Goal: Task Accomplishment & Management: Manage account settings

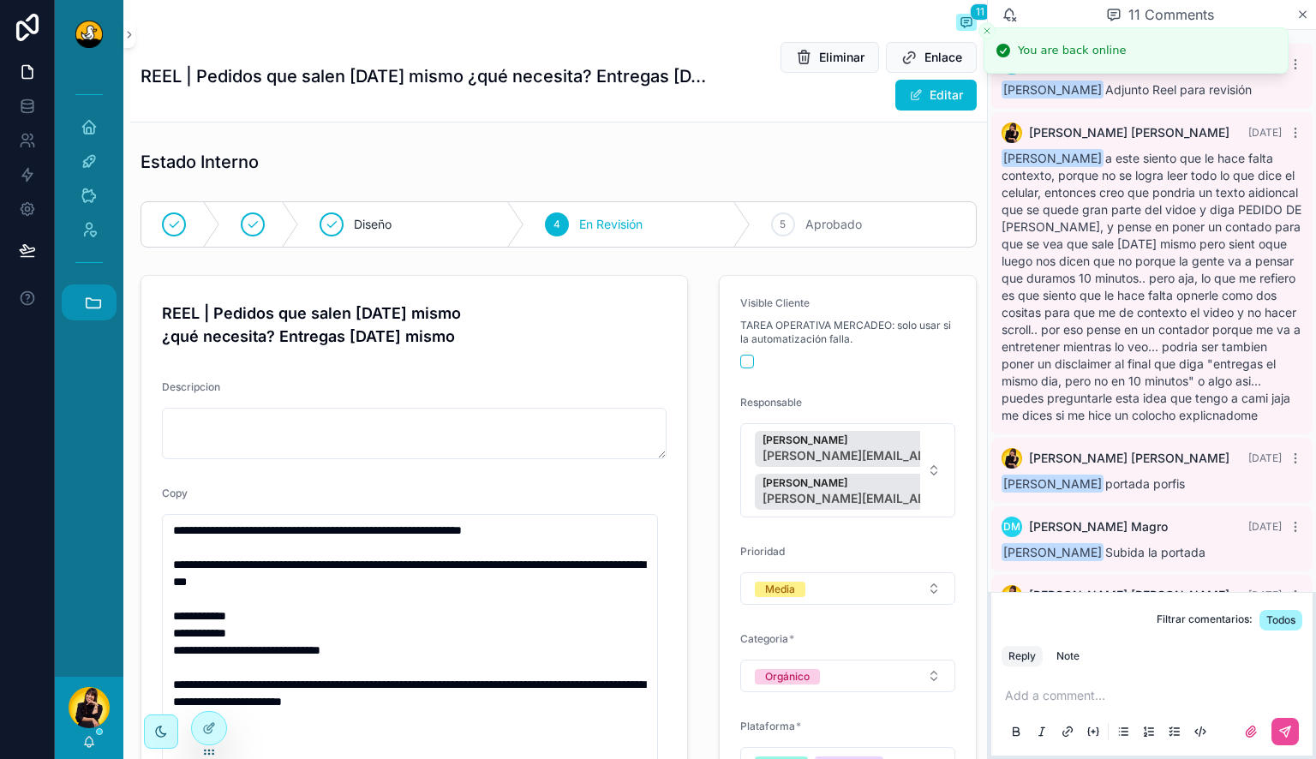
scroll to position [741, 0]
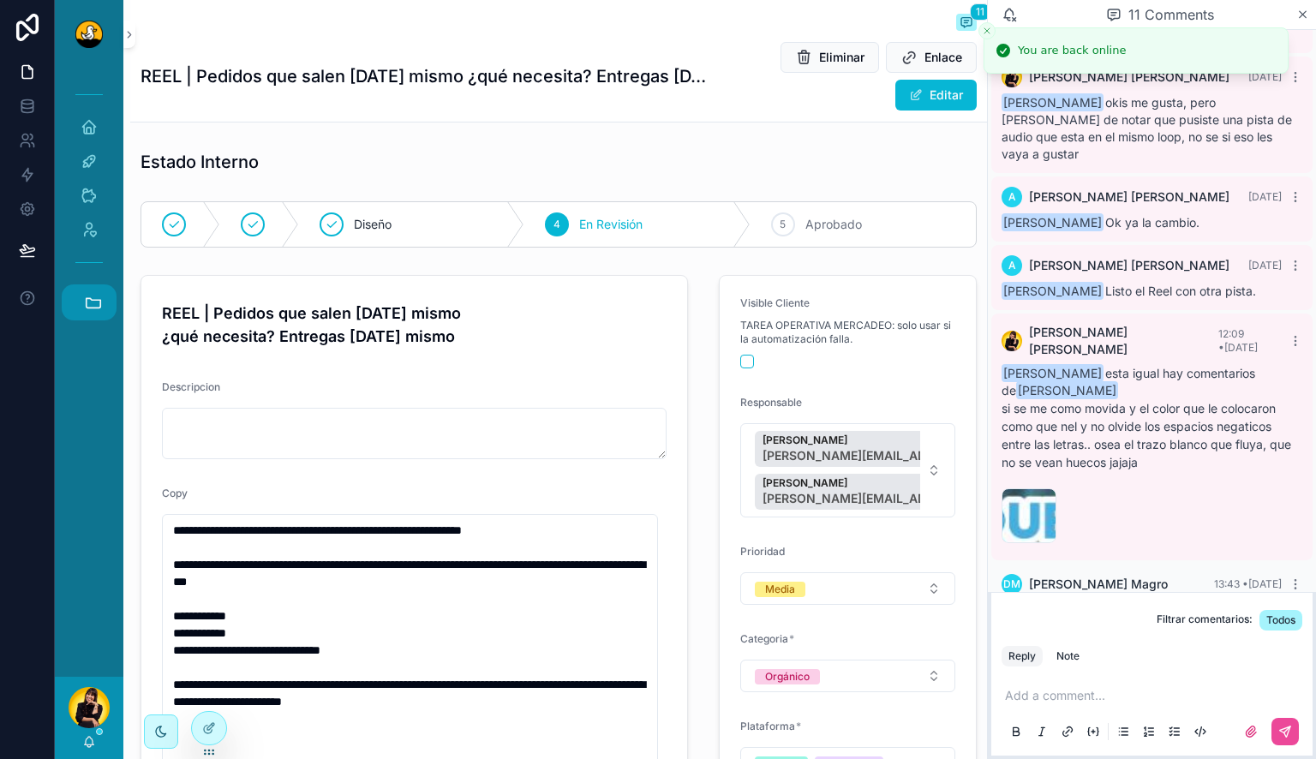
click at [87, 303] on icon "scrollable content" at bounding box center [94, 302] width 15 height 9
click at [87, 531] on span "HC" at bounding box center [88, 535] width 19 height 19
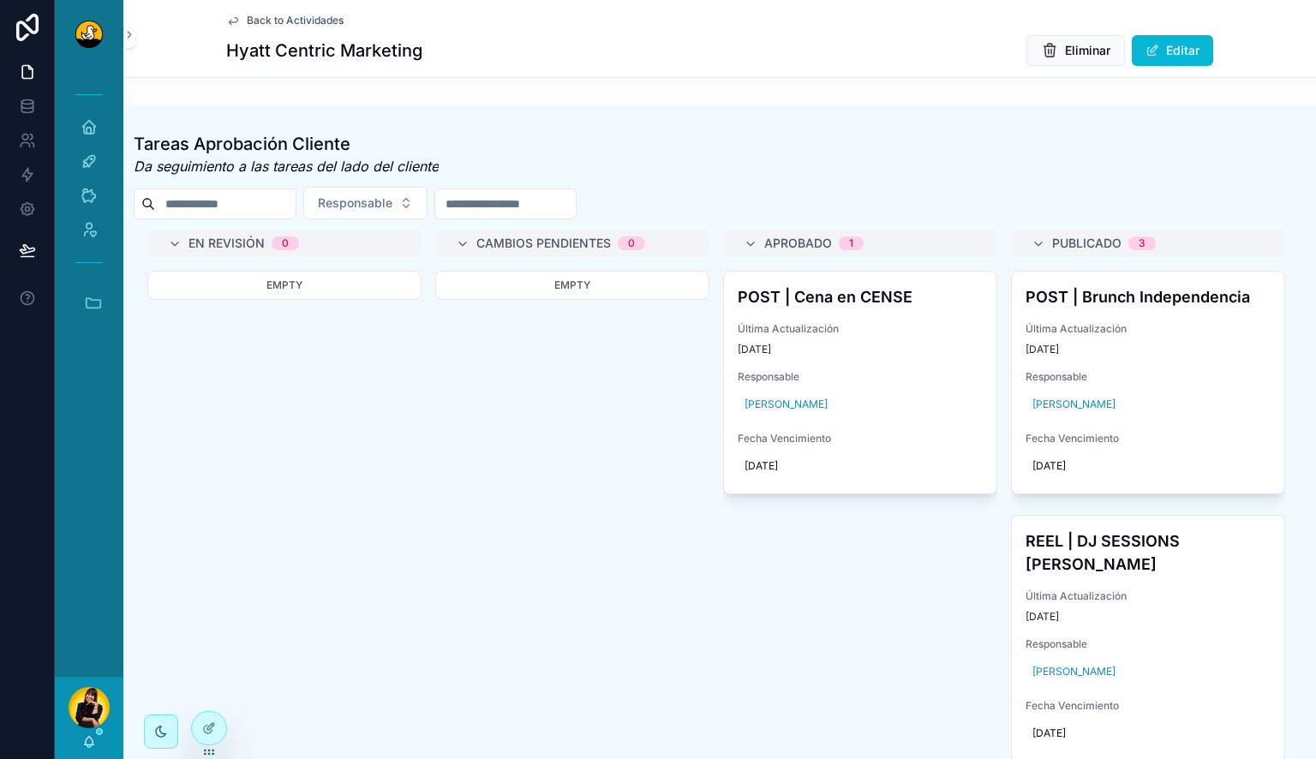
scroll to position [64, 0]
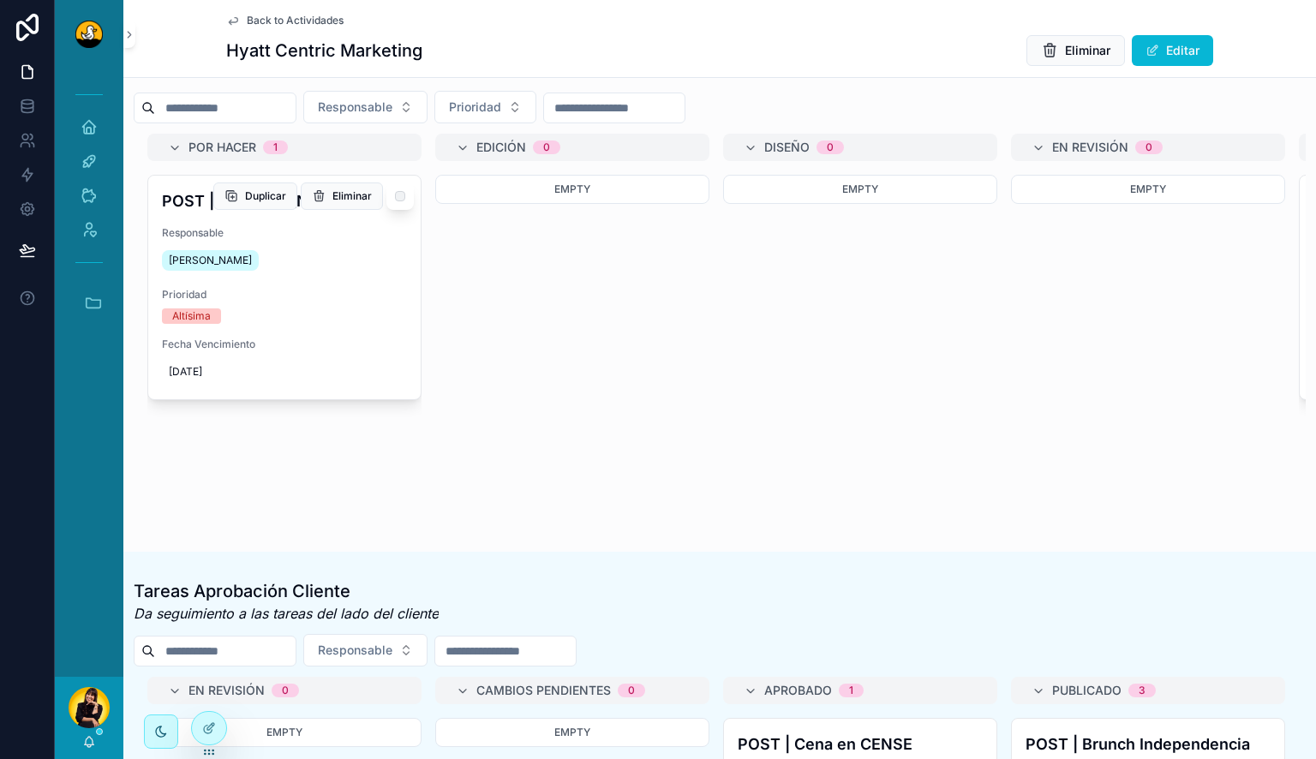
click at [372, 294] on span "Prioridad" at bounding box center [284, 295] width 245 height 14
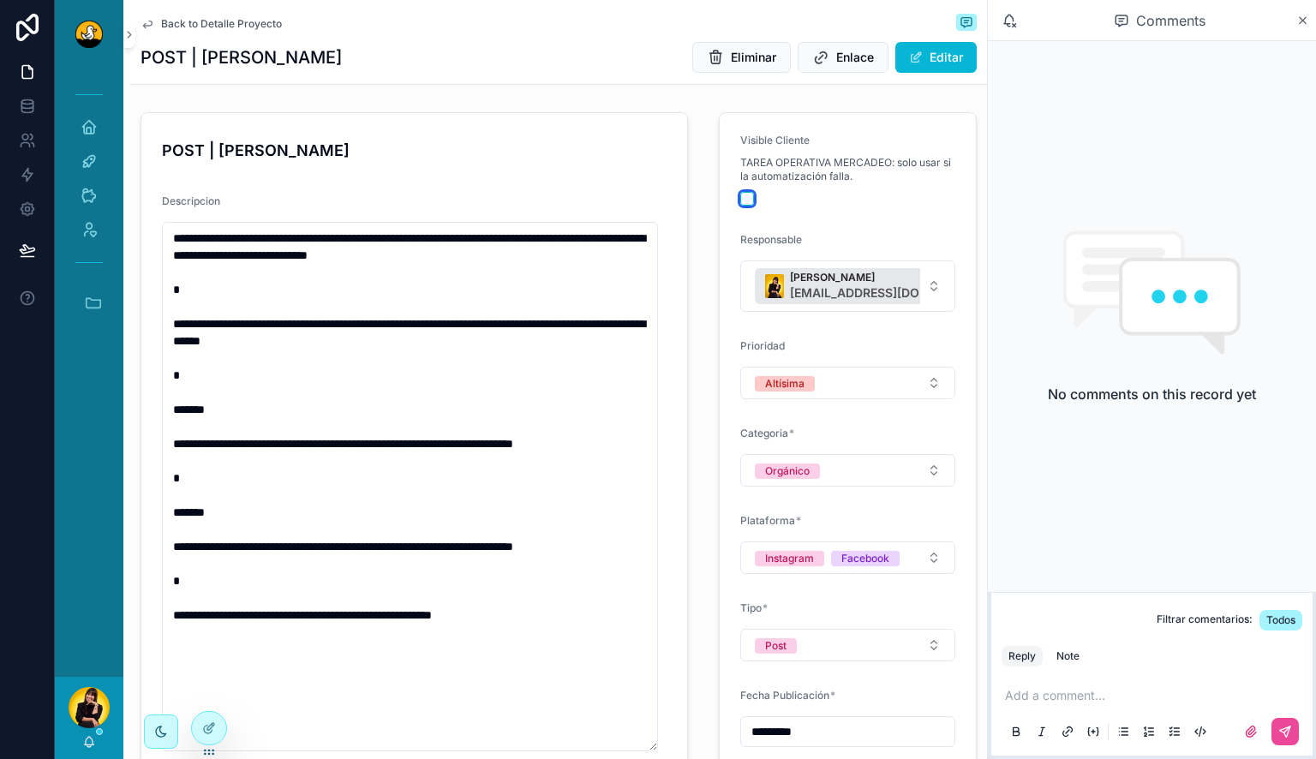
click at [740, 196] on button "scrollable content" at bounding box center [747, 199] width 14 height 14
click at [230, 24] on span "Back to Detalle Proyecto" at bounding box center [221, 24] width 121 height 14
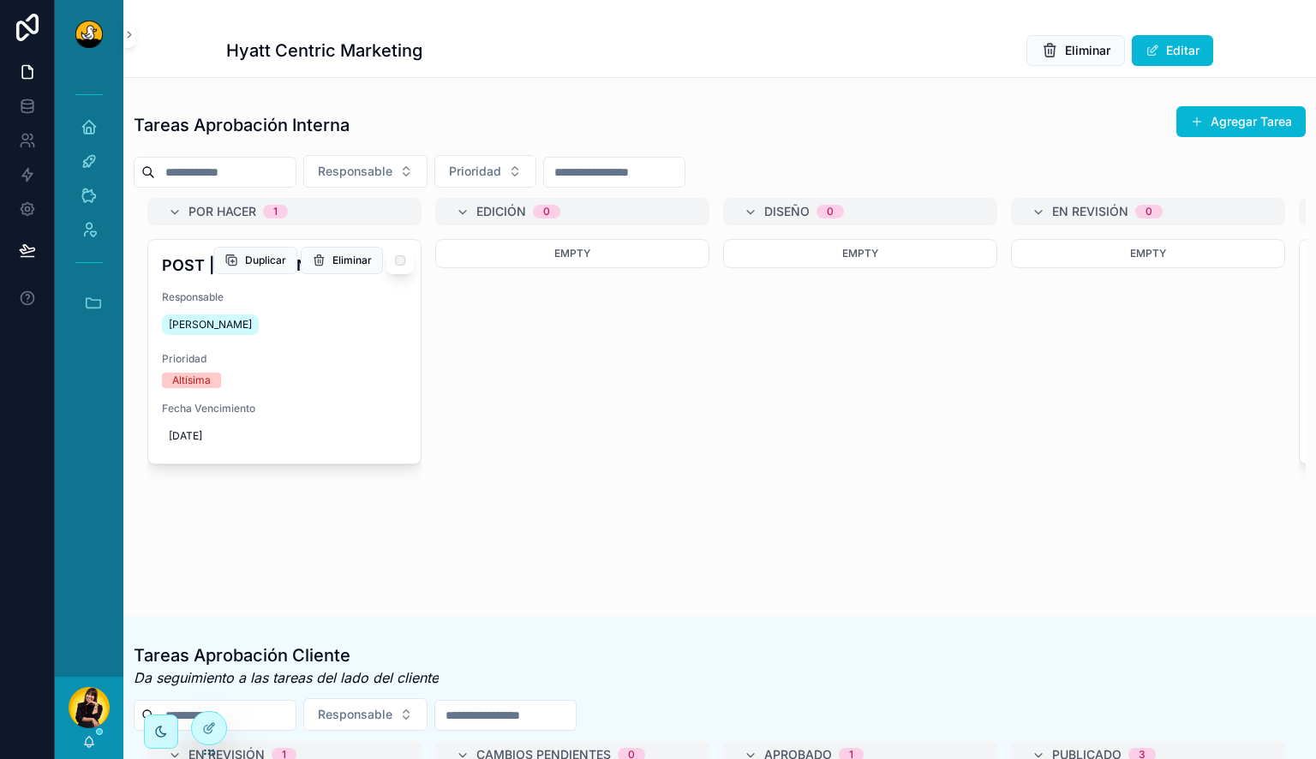
click at [374, 355] on span "Prioridad" at bounding box center [284, 359] width 245 height 14
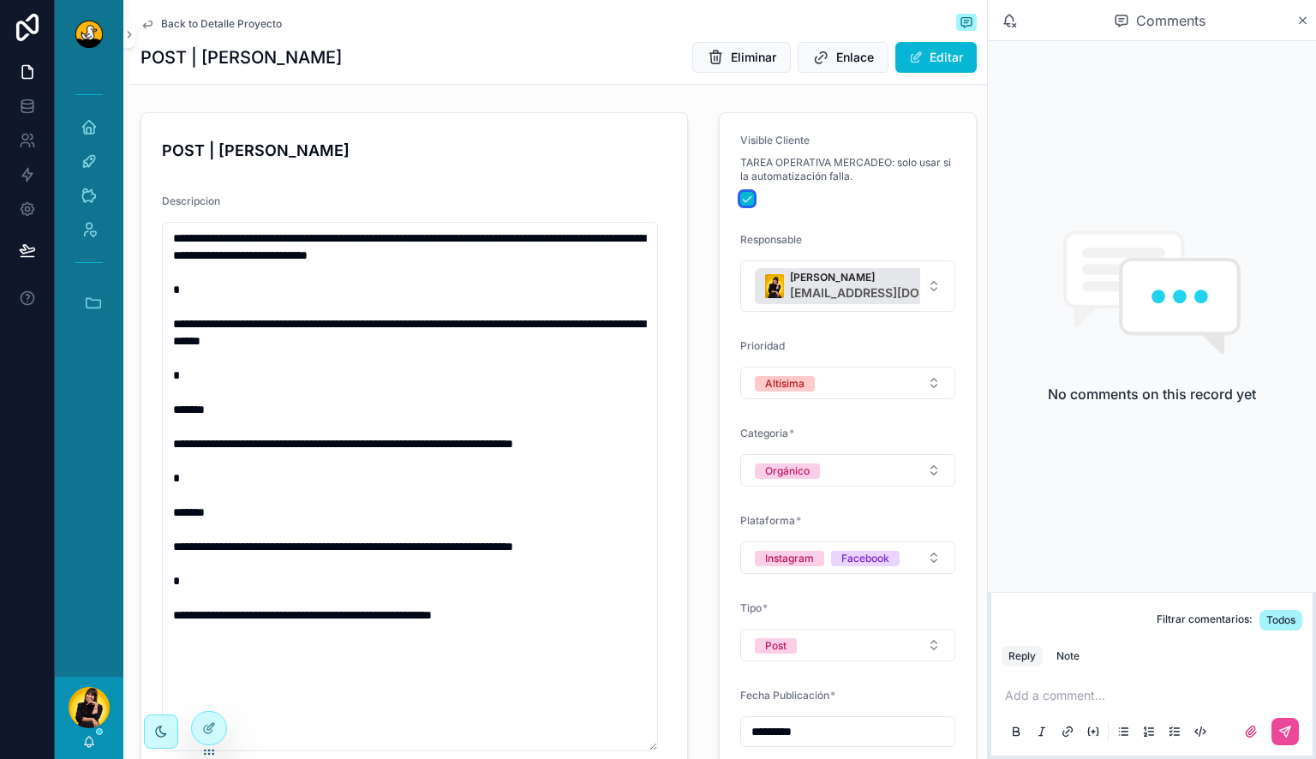
click at [743, 198] on button "scrollable content" at bounding box center [747, 199] width 14 height 14
click at [245, 33] on div "Back to Detalle Proyecto" at bounding box center [559, 24] width 836 height 21
click at [200, 22] on span "Back to Detalle Proyecto" at bounding box center [221, 24] width 121 height 14
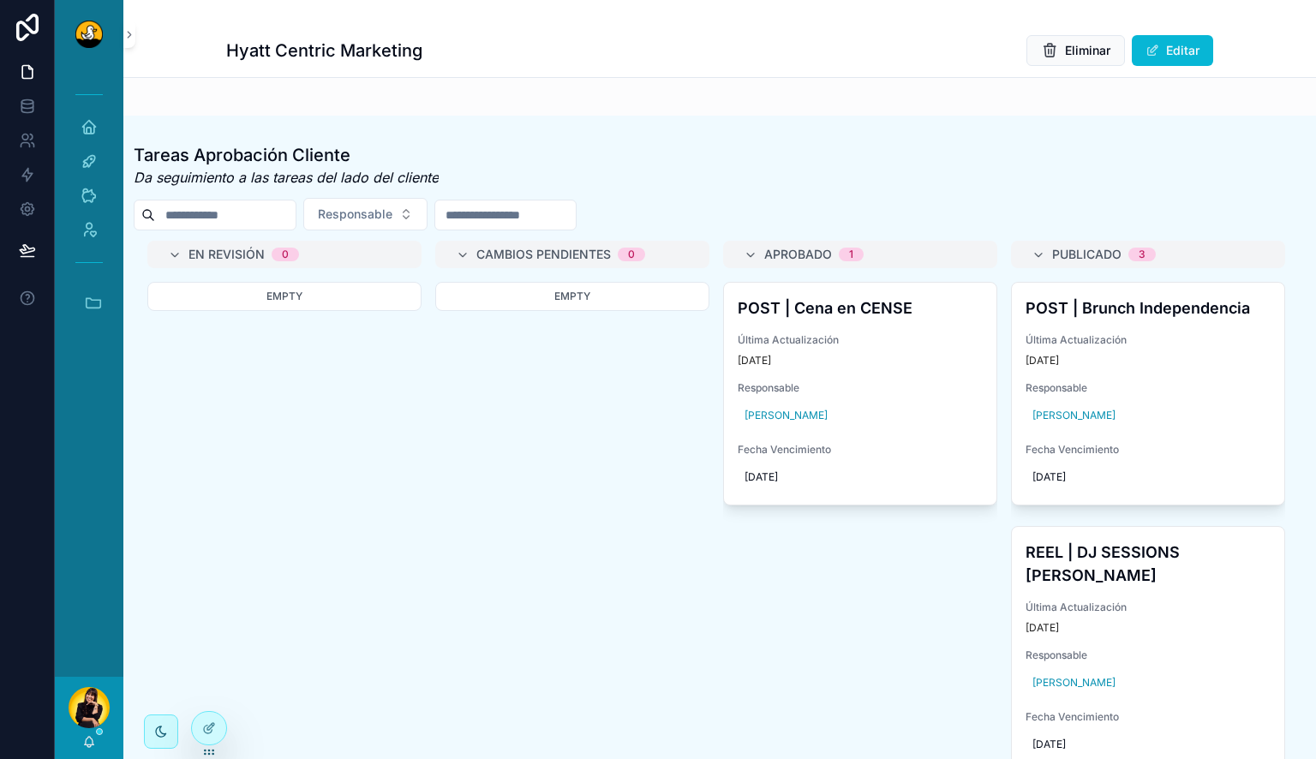
scroll to position [501, 0]
click at [921, 394] on span "Responsable" at bounding box center [860, 387] width 245 height 14
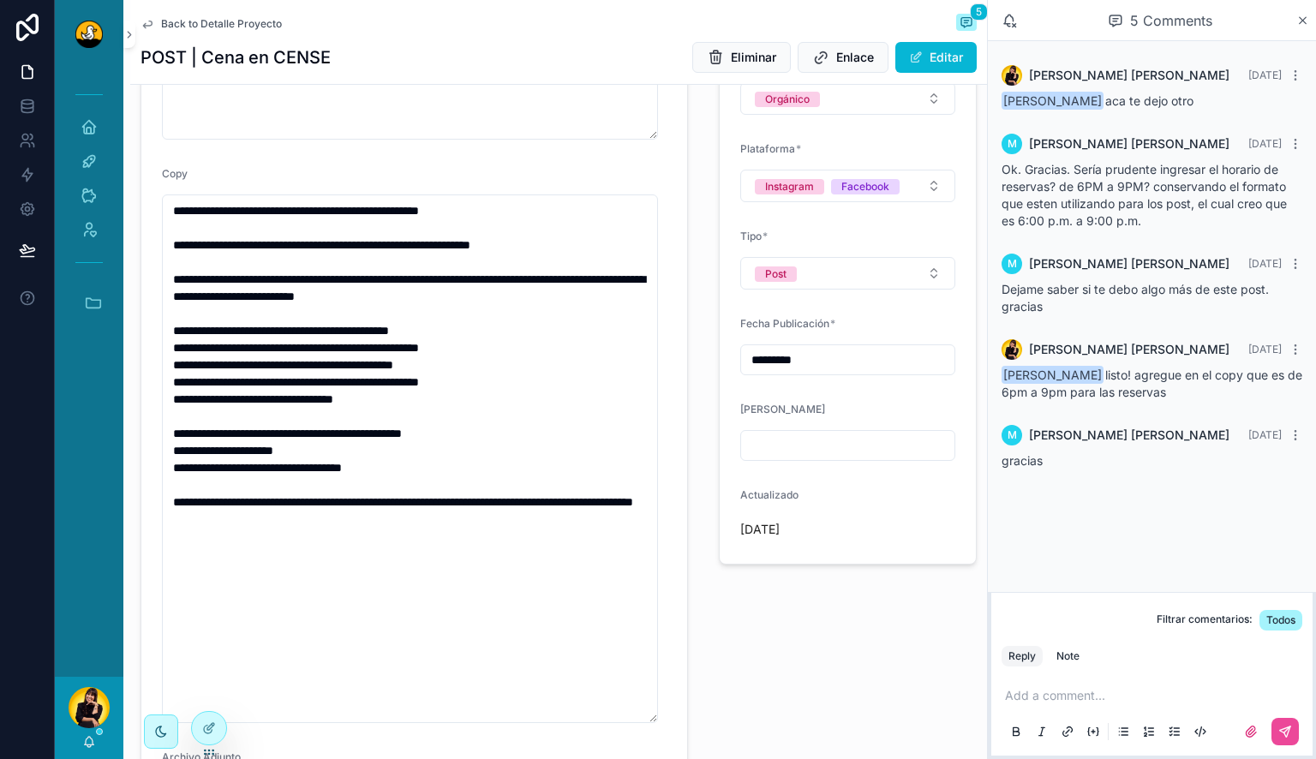
scroll to position [498, 0]
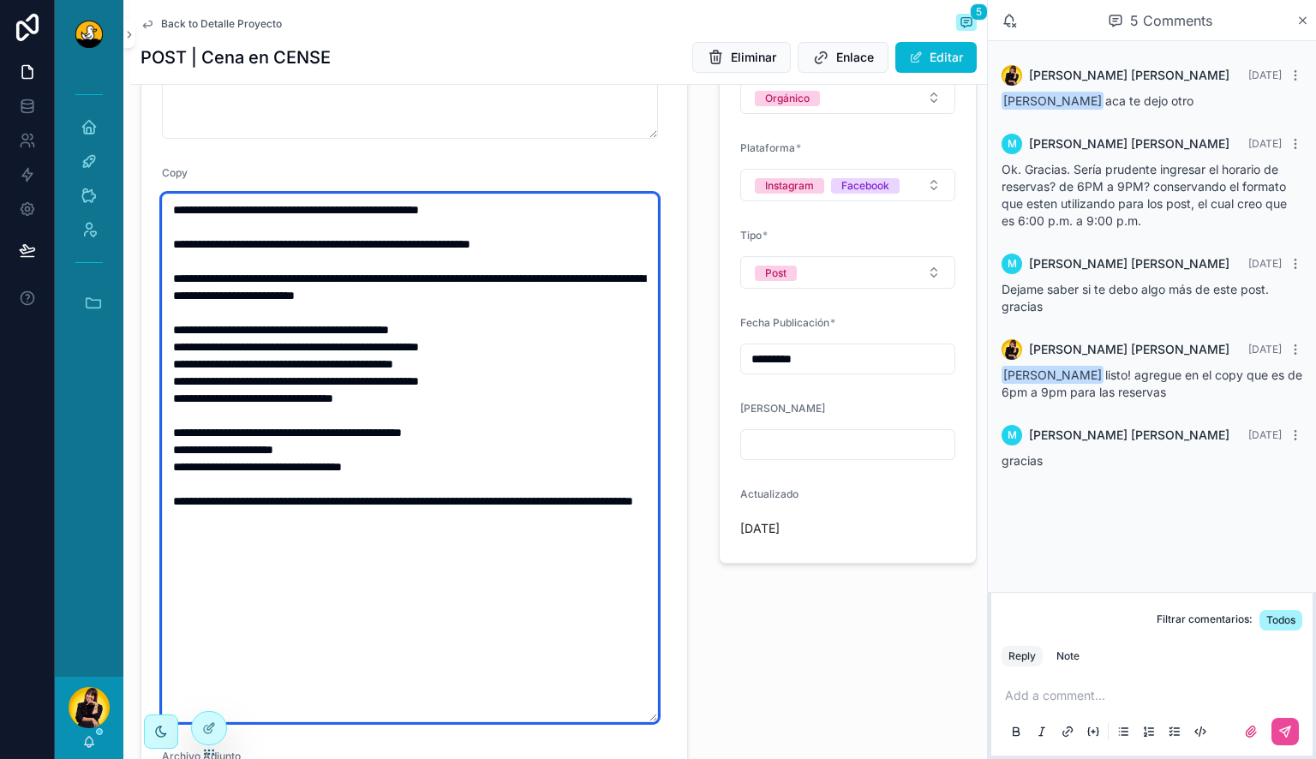
drag, startPoint x: 505, startPoint y: 436, endPoint x: 157, endPoint y: 421, distance: 348.2
click at [157, 421] on form "**********" at bounding box center [414, 400] width 546 height 1321
drag, startPoint x: 431, startPoint y: 472, endPoint x: 157, endPoint y: 469, distance: 274.2
click at [157, 469] on form "**********" at bounding box center [414, 400] width 546 height 1321
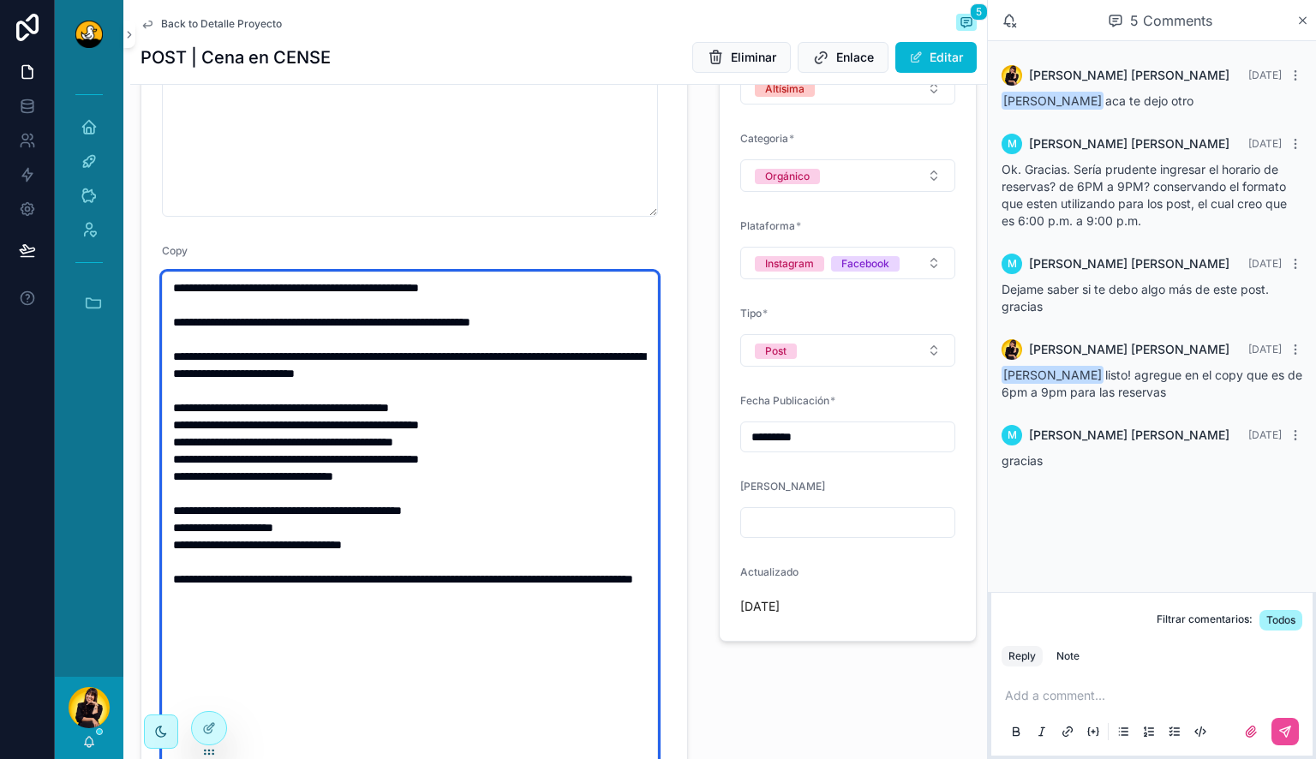
scroll to position [410, 0]
